Goal: Book appointment/travel/reservation

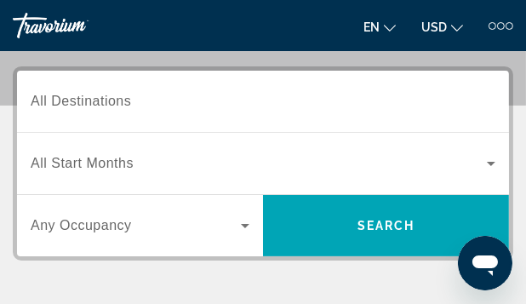
scroll to position [220, 0]
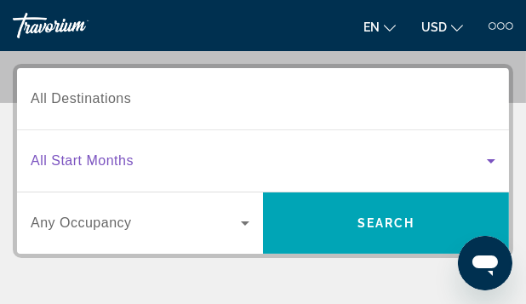
click at [493, 159] on icon "Search widget" at bounding box center [491, 161] width 9 height 4
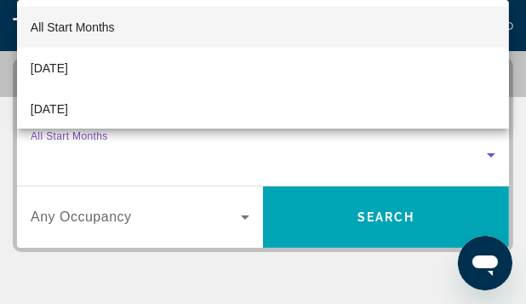
scroll to position [228, 0]
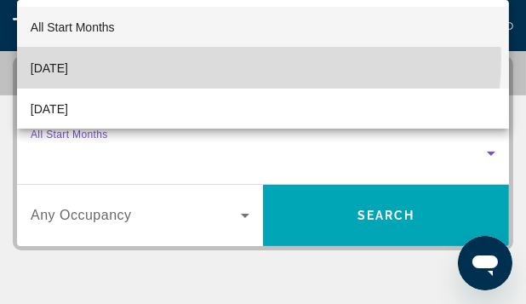
click at [189, 57] on mat-option "[DATE]" at bounding box center [263, 68] width 493 height 41
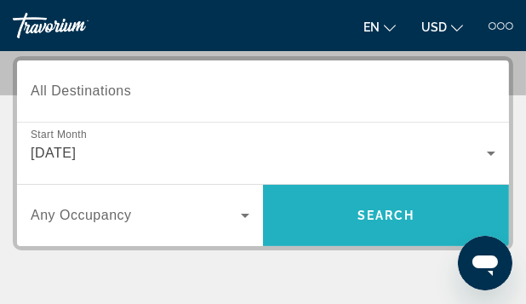
click at [305, 202] on span "Search" at bounding box center [386, 215] width 246 height 41
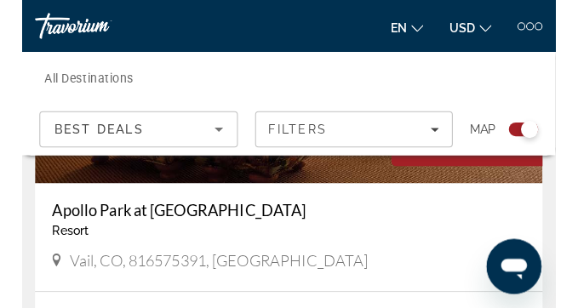
scroll to position [6941, 0]
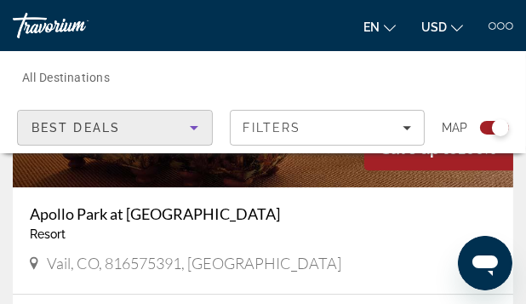
click at [105, 118] on div "Best Deals" at bounding box center [110, 127] width 158 height 20
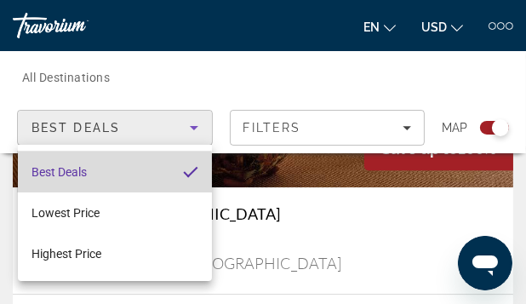
click at [77, 174] on span "Best Deals" at bounding box center [58, 172] width 55 height 14
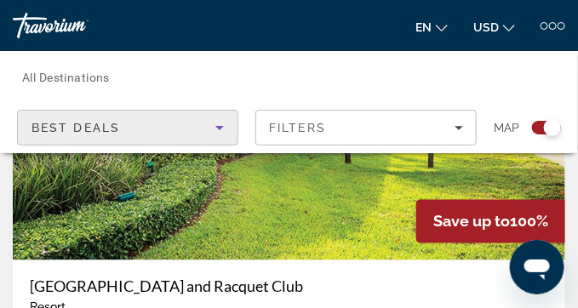
scroll to position [1697, 0]
